Goal: Communication & Community: Answer question/provide support

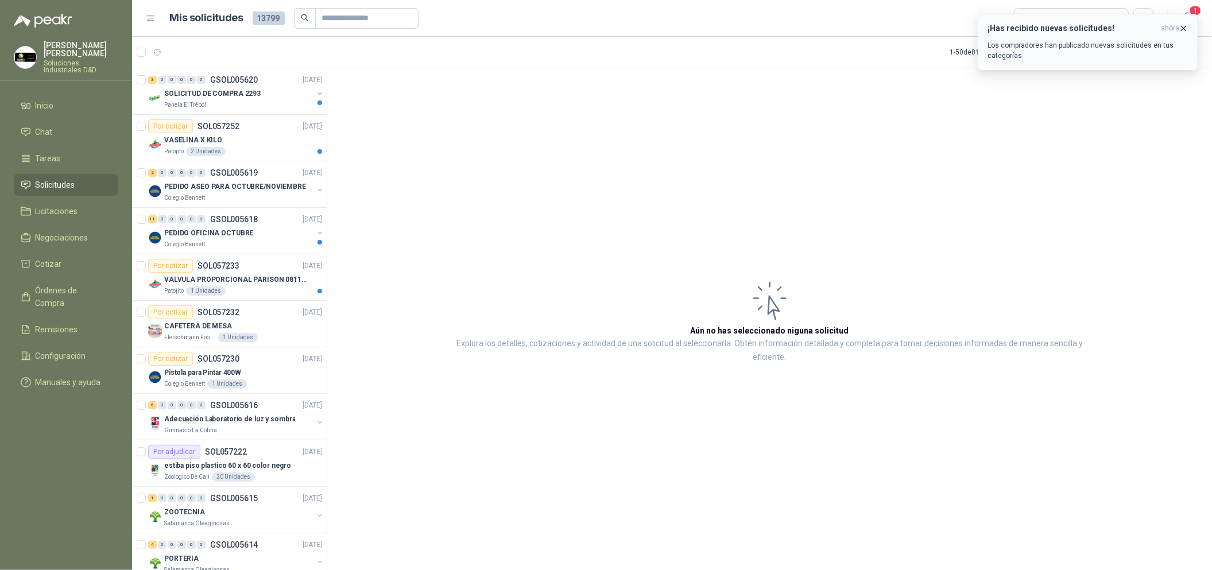
click at [1183, 32] on icon "button" at bounding box center [1184, 29] width 10 height 10
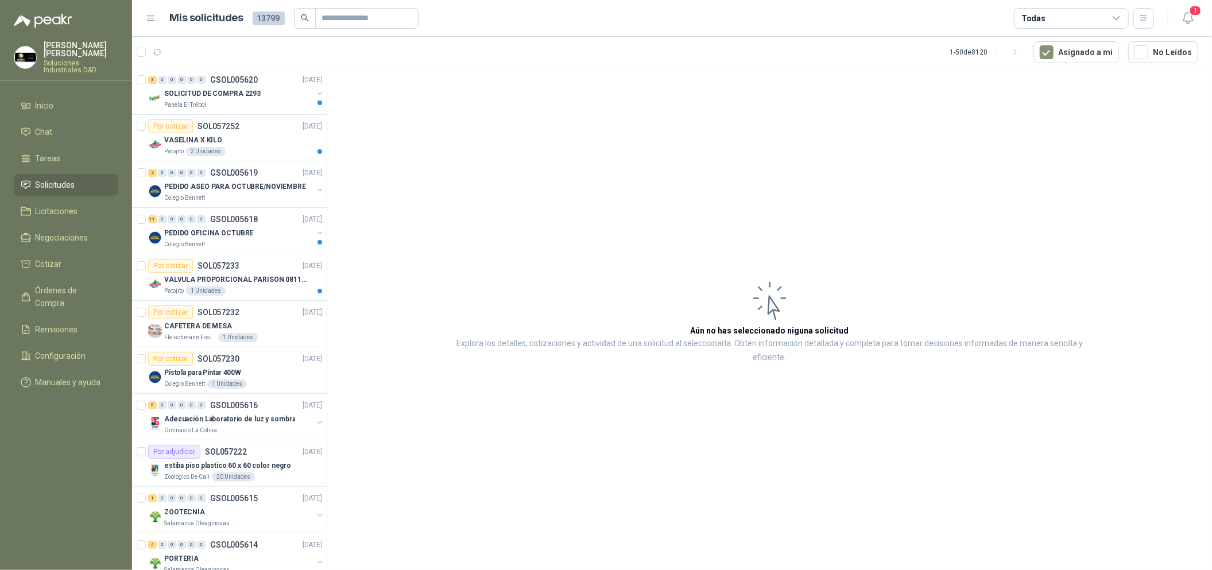
click at [1190, 17] on icon "button" at bounding box center [1188, 18] width 14 height 14
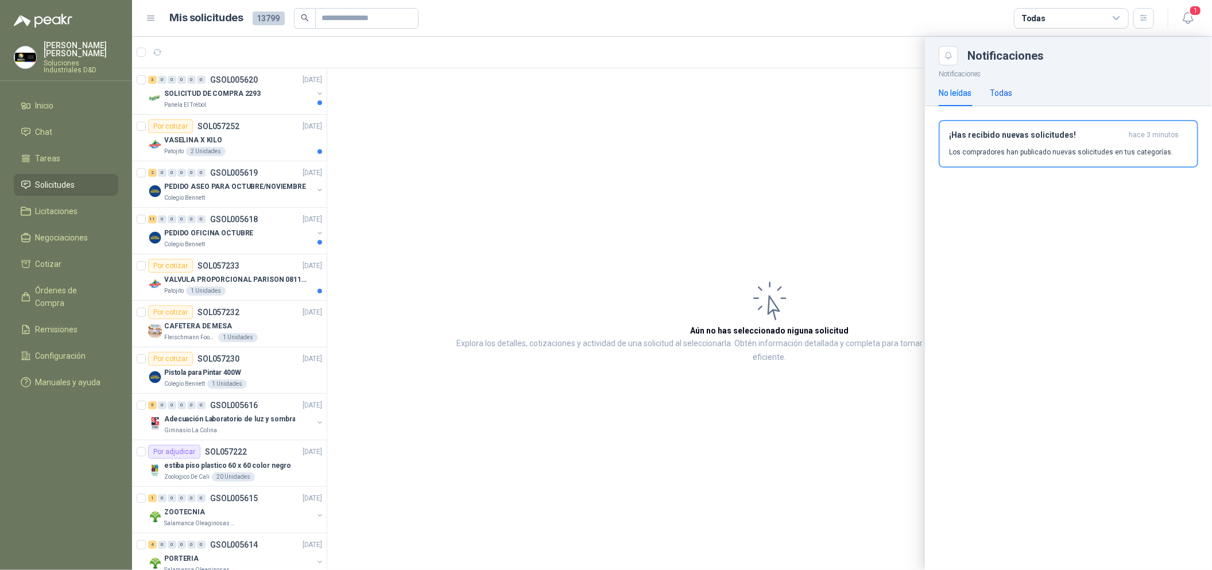
click at [999, 97] on div "Todas" at bounding box center [1001, 93] width 22 height 13
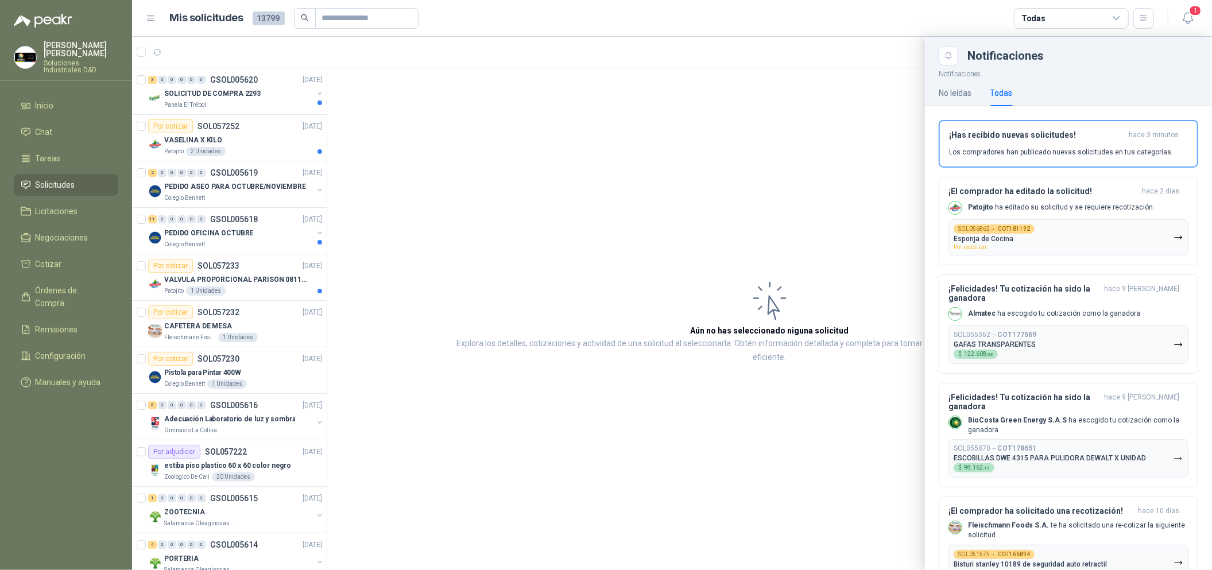
click at [705, 204] on div at bounding box center [672, 304] width 1080 height 534
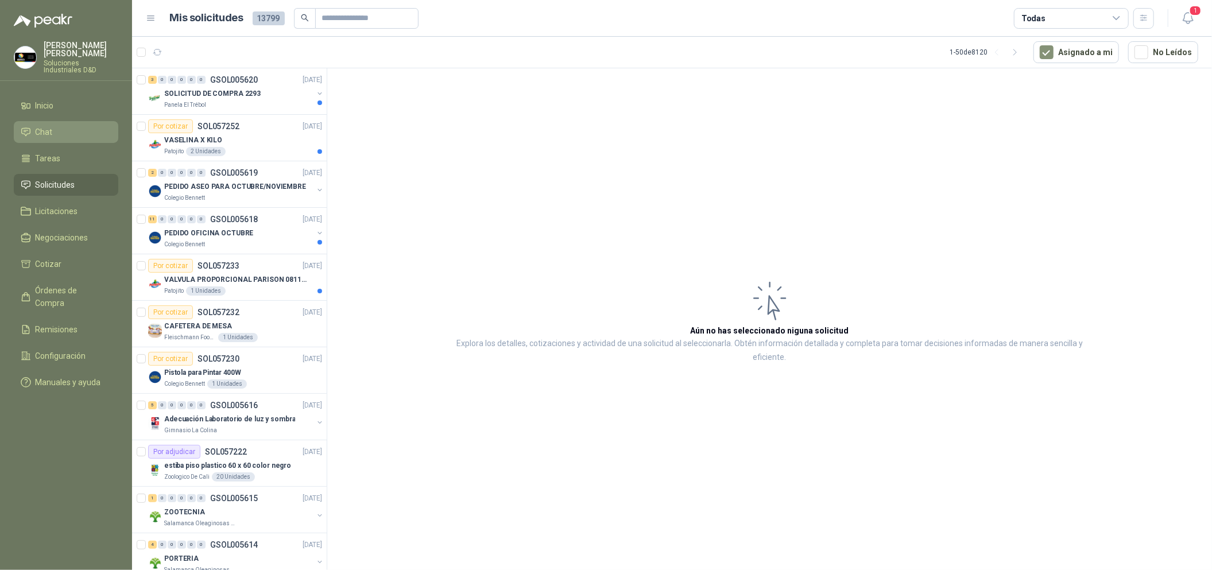
click at [72, 126] on li "Chat" at bounding box center [66, 132] width 91 height 13
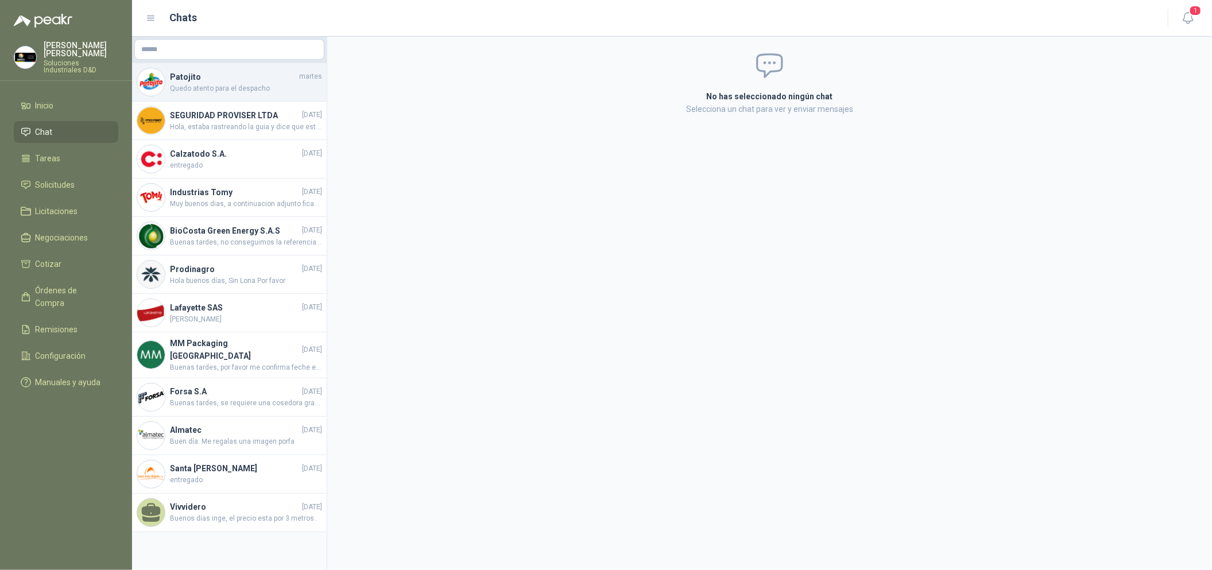
click at [228, 86] on span "Quedo atento para el despacho" at bounding box center [246, 88] width 152 height 11
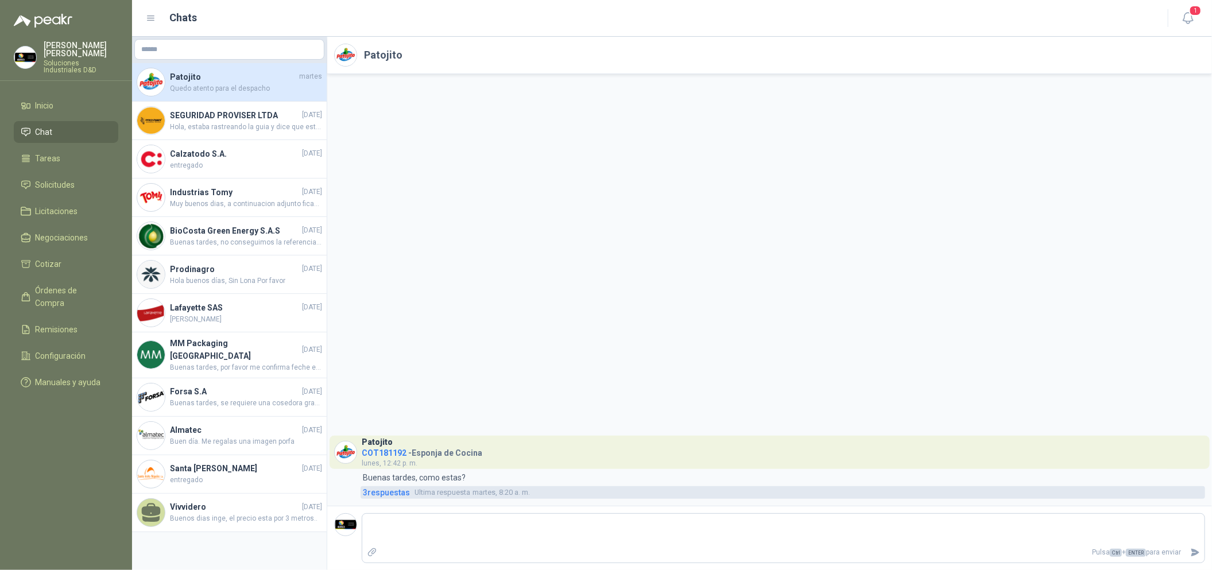
click at [380, 491] on span "3 respuesta s" at bounding box center [386, 492] width 47 height 13
